Goal: Check status: Verify the current state of an ongoing process or item

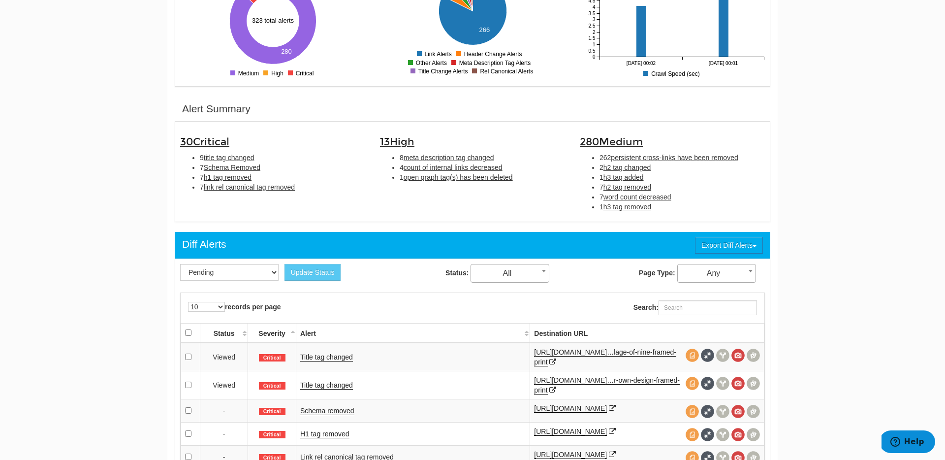
scroll to position [325, 0]
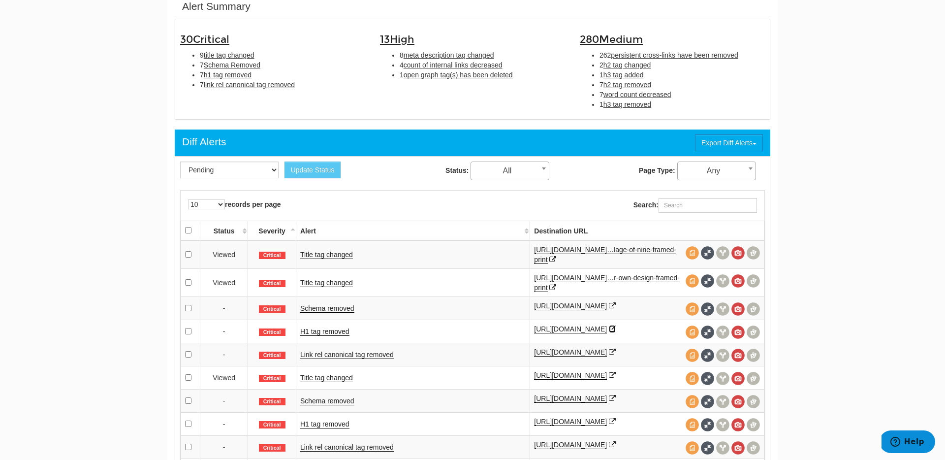
click at [616, 329] on icon at bounding box center [612, 328] width 7 height 7
click at [335, 333] on link "H1 tag removed" at bounding box center [324, 331] width 49 height 8
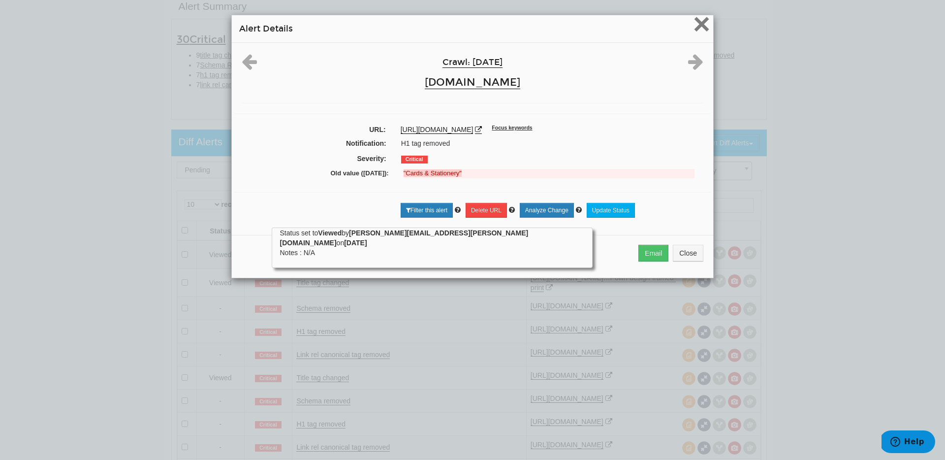
click at [703, 28] on span "×" at bounding box center [701, 23] width 17 height 33
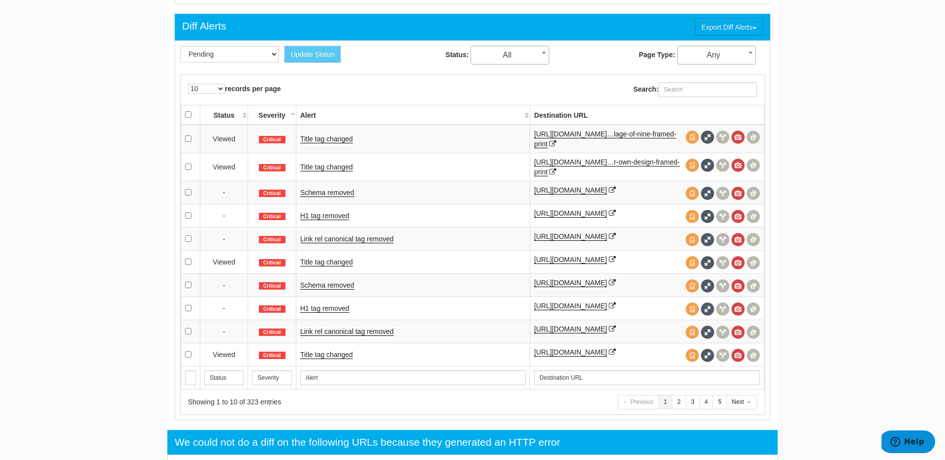
scroll to position [468, 0]
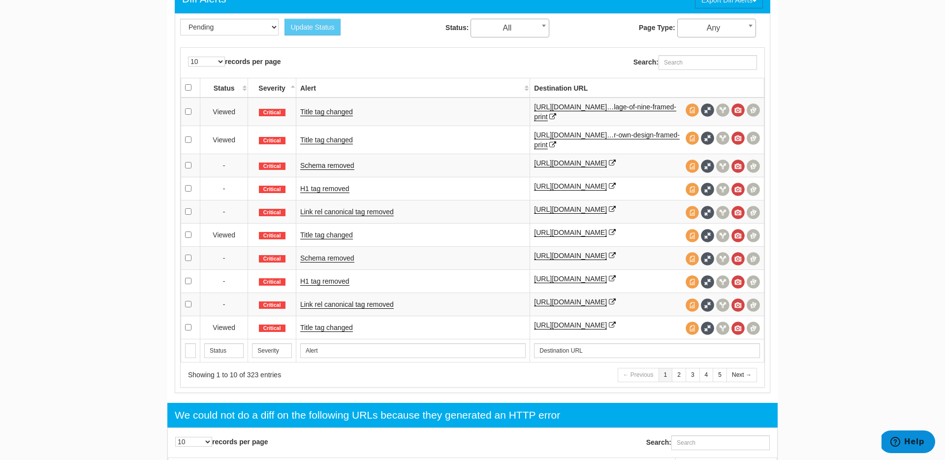
click at [393, 106] on td "Title tag changed" at bounding box center [413, 111] width 234 height 29
click at [335, 190] on link "H1 tag removed" at bounding box center [324, 189] width 49 height 8
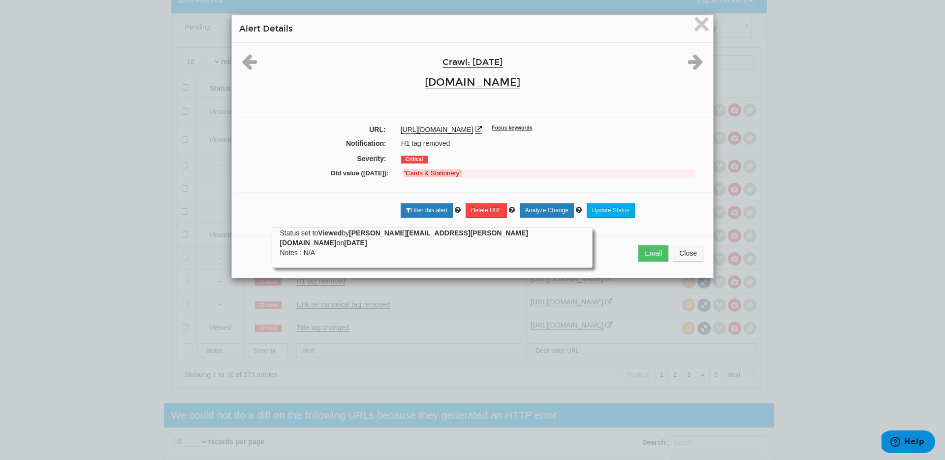
click at [643, 153] on div "Severity: Critical" at bounding box center [472, 159] width 477 height 15
click at [560, 205] on link "Analyze Change" at bounding box center [547, 210] width 54 height 15
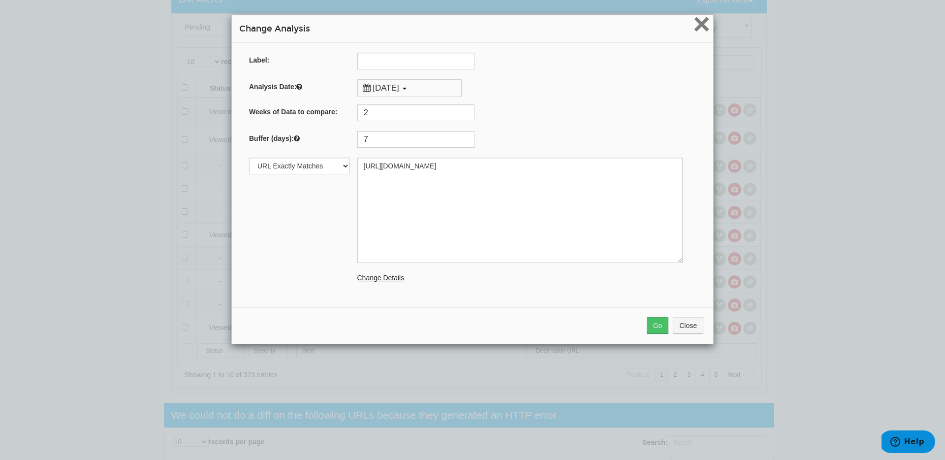
click at [697, 27] on span "×" at bounding box center [701, 23] width 17 height 33
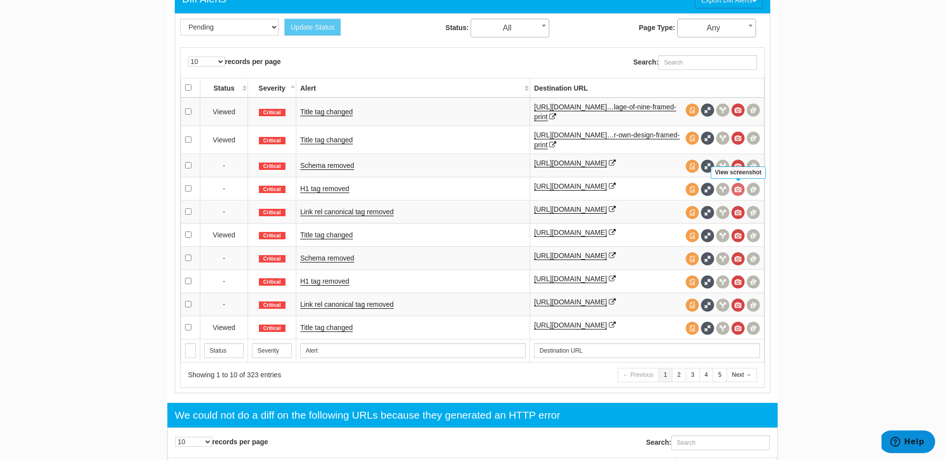
click at [739, 191] on span at bounding box center [738, 189] width 13 height 13
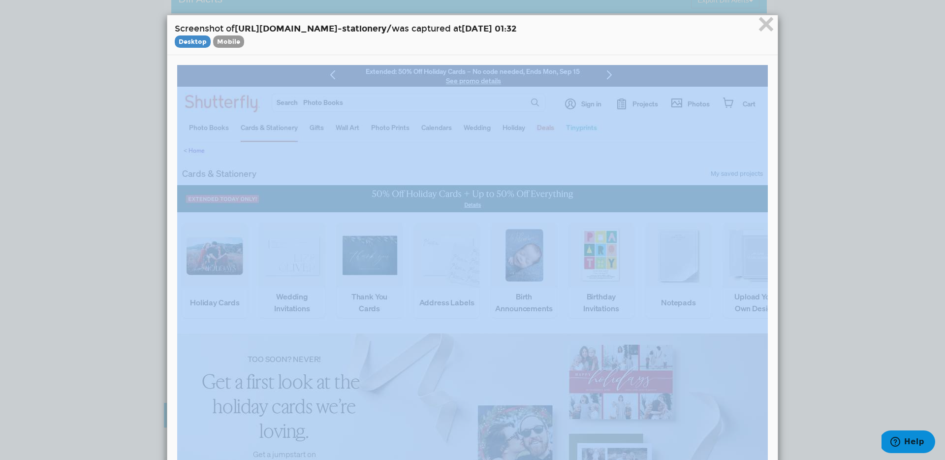
click at [765, 31] on span "×" at bounding box center [766, 23] width 17 height 33
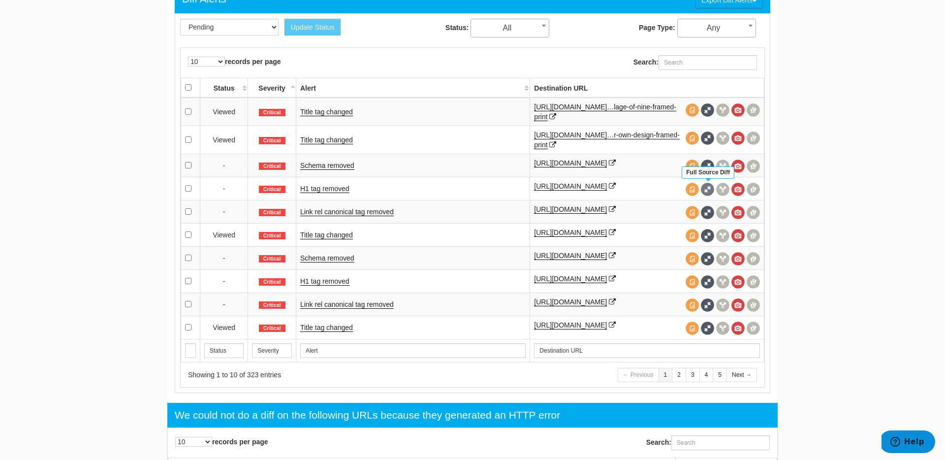
click at [705, 186] on span at bounding box center [707, 189] width 13 height 13
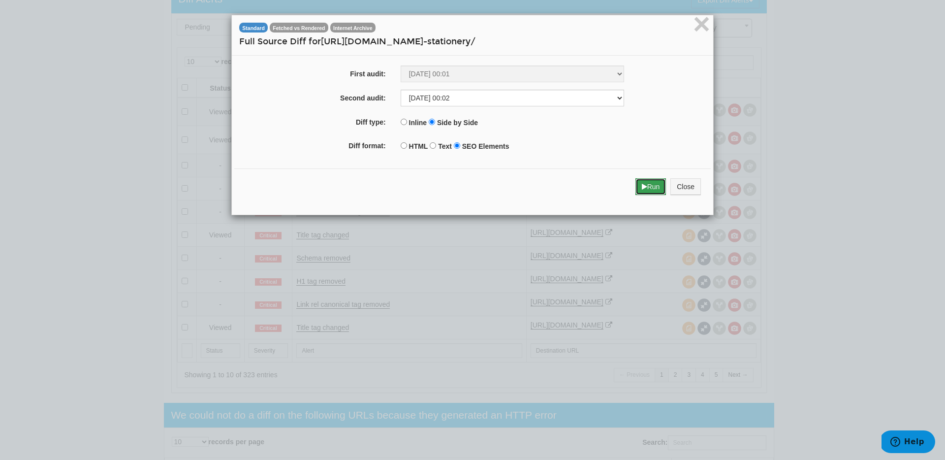
click at [648, 186] on button "Run" at bounding box center [651, 186] width 31 height 17
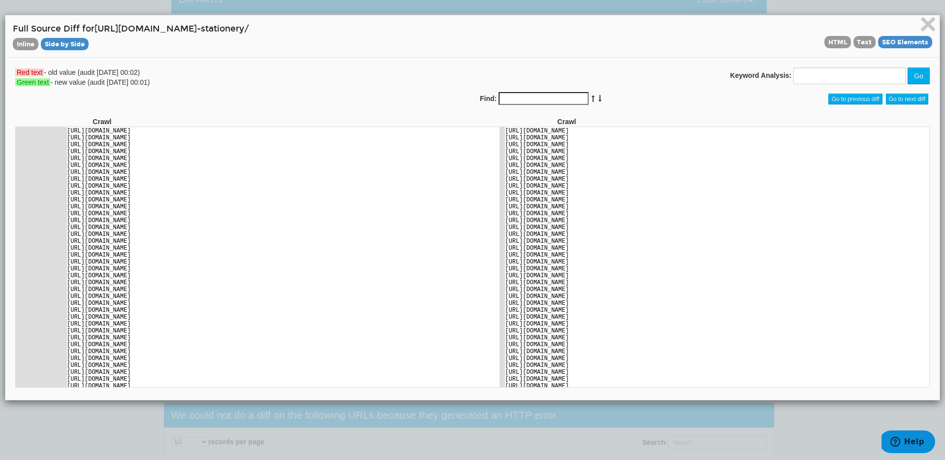
scroll to position [1897, 0]
